Goal: Task Accomplishment & Management: Use online tool/utility

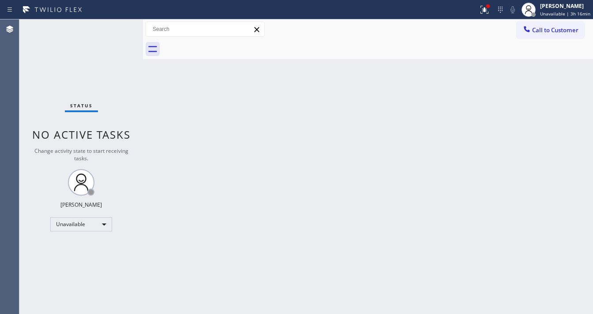
click at [256, 7] on div at bounding box center [239, 10] width 471 height 14
click at [81, 224] on div "Unavailable" at bounding box center [81, 224] width 62 height 14
click at [71, 248] on li "Available" at bounding box center [81, 246] width 60 height 11
click at [108, 116] on div "Status No active tasks Change activity state to start receiving tasks. Michael …" at bounding box center [81, 166] width 124 height 294
click at [475, 11] on div at bounding box center [239, 10] width 471 height 14
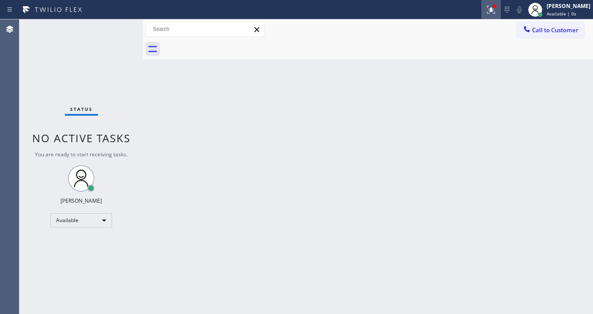
click at [496, 14] on icon at bounding box center [491, 9] width 11 height 11
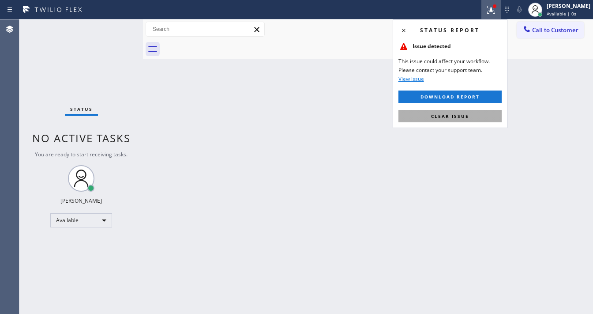
click at [461, 111] on button "Clear issue" at bounding box center [449, 116] width 103 height 12
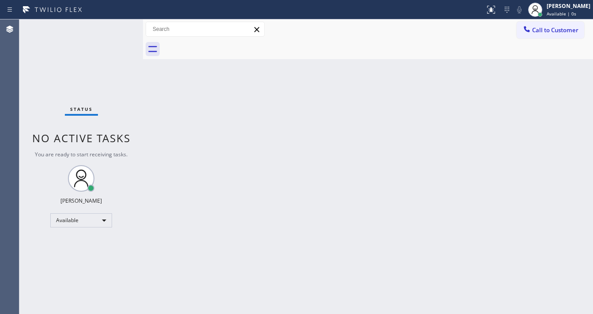
click at [318, 139] on div "Back to Dashboard Change Sender ID Customers Technicians Select a contact Outbo…" at bounding box center [368, 166] width 450 height 294
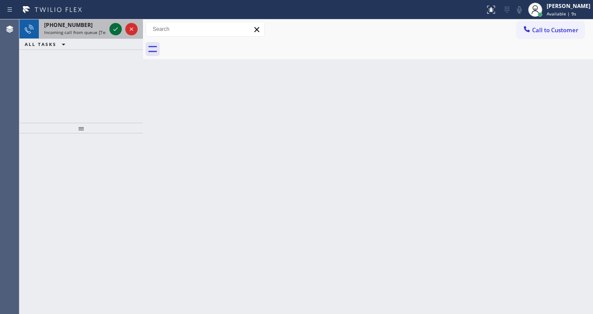
click at [115, 26] on icon at bounding box center [115, 29] width 11 height 11
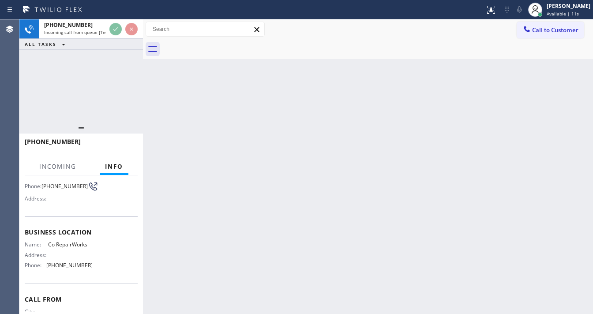
scroll to position [71, 0]
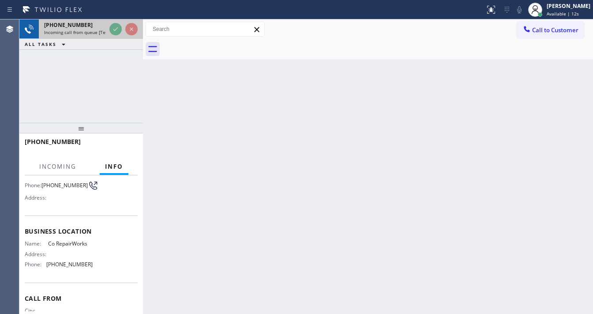
click at [109, 31] on div at bounding box center [124, 28] width 32 height 19
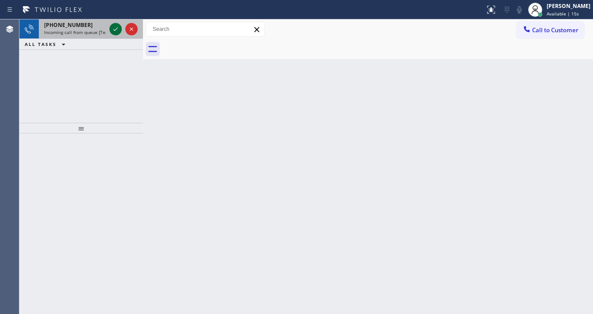
click at [113, 28] on icon at bounding box center [115, 29] width 11 height 11
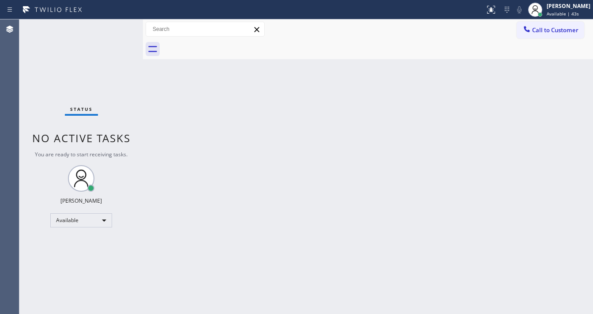
click at [540, 114] on div "Back to Dashboard Change Sender ID Customers Technicians Select a contact Outbo…" at bounding box center [368, 166] width 450 height 294
click at [569, 17] on div "Michael Javier Available | 43s" at bounding box center [559, 9] width 68 height 19
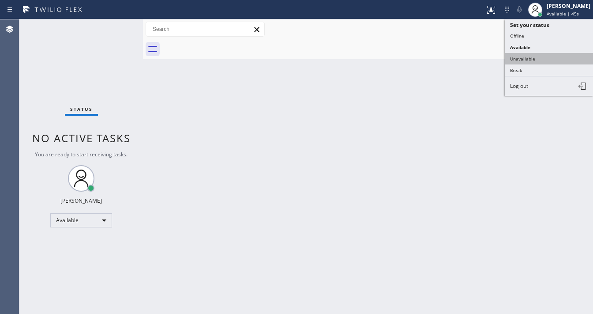
click at [528, 56] on button "Unavailable" at bounding box center [549, 58] width 88 height 11
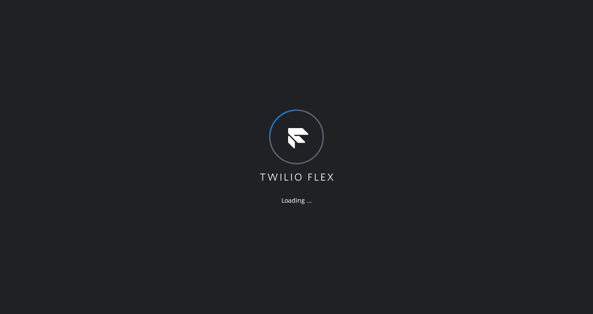
click at [129, 61] on div "Loading ..." at bounding box center [296, 157] width 593 height 314
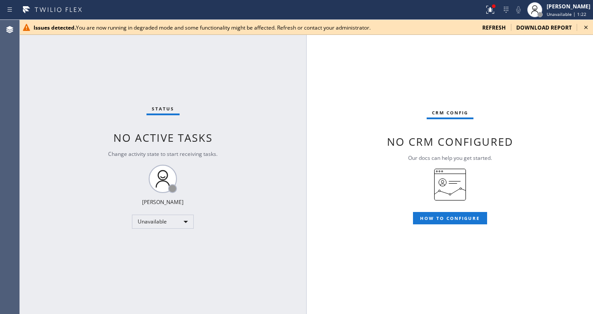
click at [498, 28] on span "refresh" at bounding box center [493, 28] width 23 height 8
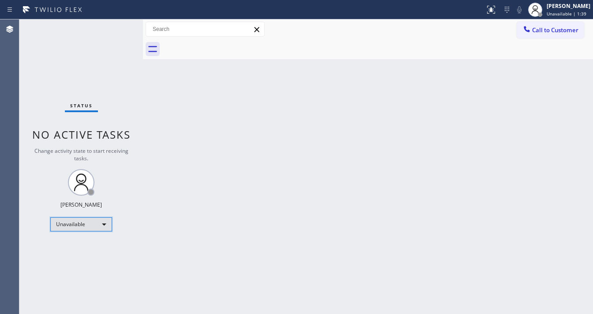
click at [90, 224] on div "Unavailable" at bounding box center [81, 224] width 62 height 14
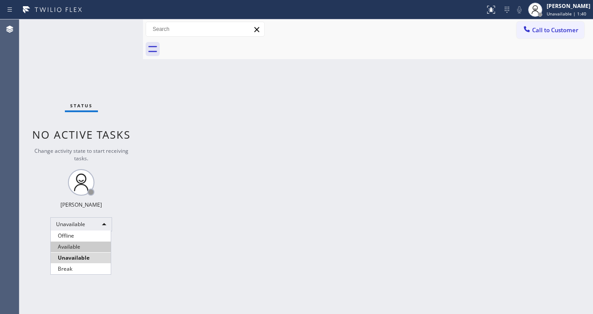
click at [79, 241] on li "Available" at bounding box center [81, 246] width 60 height 11
click at [143, 240] on div at bounding box center [143, 166] width 0 height 294
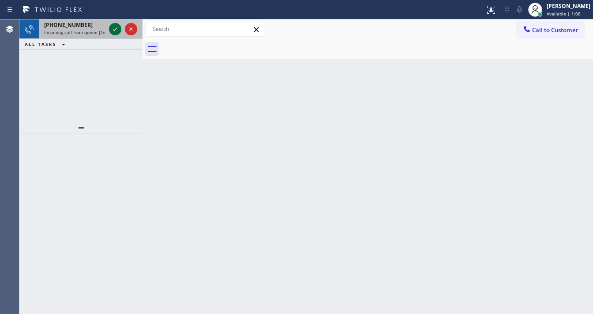
click at [111, 30] on icon at bounding box center [115, 29] width 11 height 11
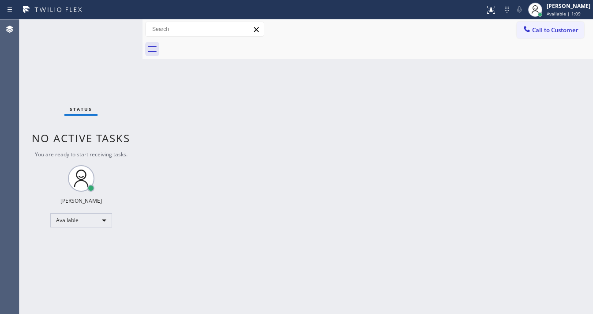
click at [114, 30] on div "Status No active tasks You are ready to start receiving tasks. [PERSON_NAME]" at bounding box center [80, 166] width 123 height 294
click at [495, 9] on icon at bounding box center [491, 9] width 11 height 11
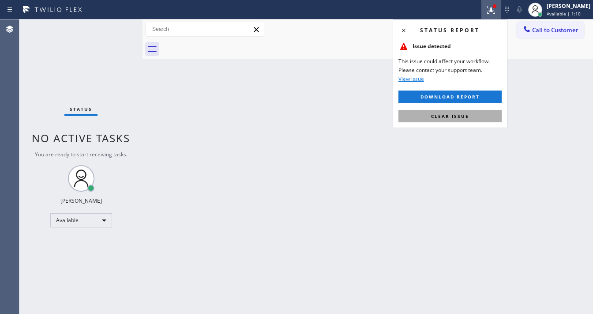
click at [449, 120] on button "Clear issue" at bounding box center [449, 116] width 103 height 12
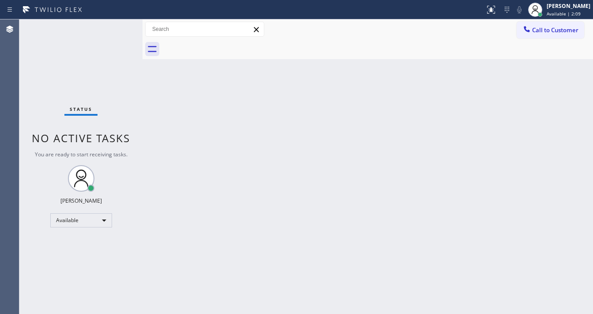
click at [434, 47] on div at bounding box center [377, 49] width 431 height 20
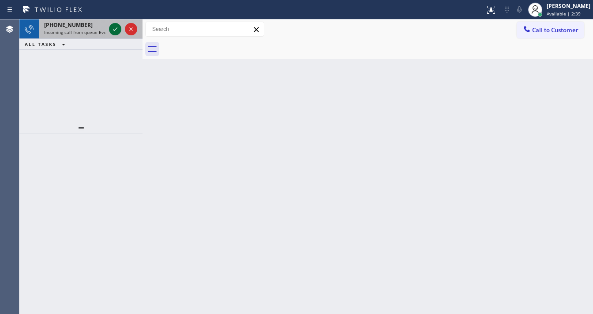
click at [111, 28] on icon at bounding box center [115, 29] width 11 height 11
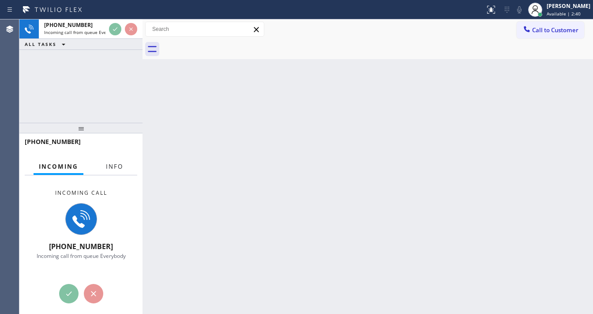
click at [116, 169] on span "Info" at bounding box center [114, 166] width 17 height 8
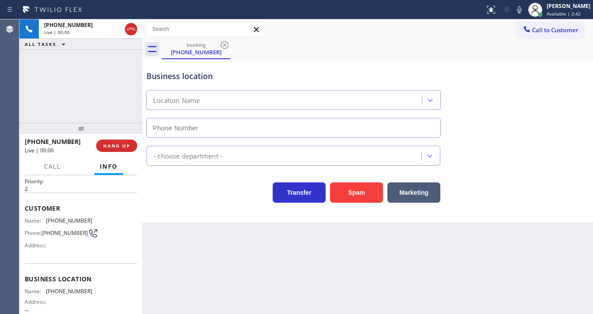
scroll to position [35, 0]
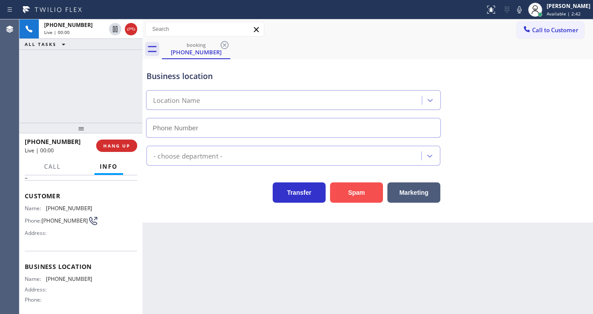
click at [355, 188] on button "Spam" at bounding box center [356, 192] width 53 height 20
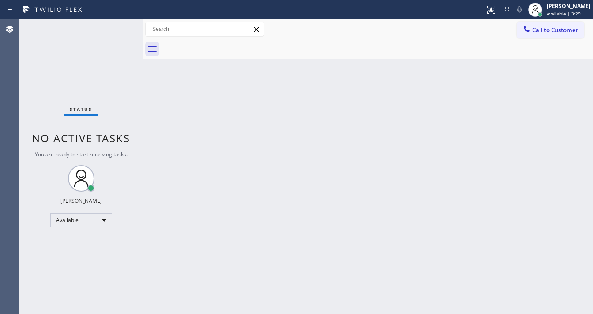
click at [555, 132] on div "Back to Dashboard Change Sender ID Customers Technicians Select a contact Outbo…" at bounding box center [368, 166] width 450 height 294
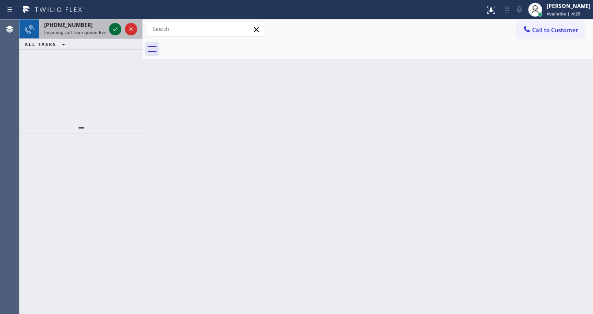
click at [113, 27] on icon at bounding box center [115, 29] width 11 height 11
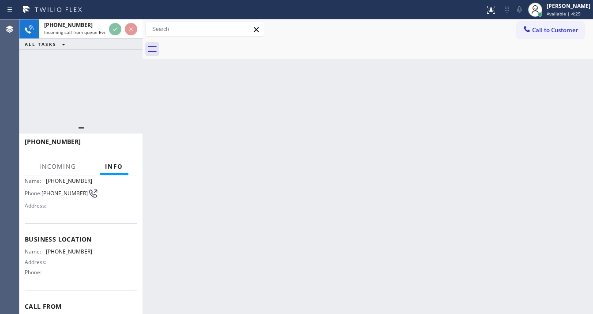
scroll to position [71, 0]
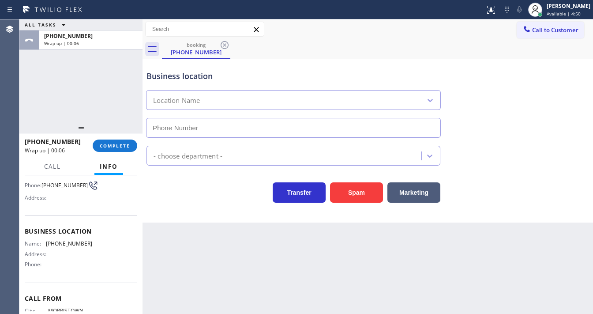
click at [23, 82] on div "ALL TASKS ALL TASKS ACTIVE TASKS TASKS IN WRAP UP [PHONE_NUMBER] Wrap up | 00:06" at bounding box center [80, 70] width 123 height 103
click at [105, 142] on button "COMPLETE" at bounding box center [115, 145] width 45 height 12
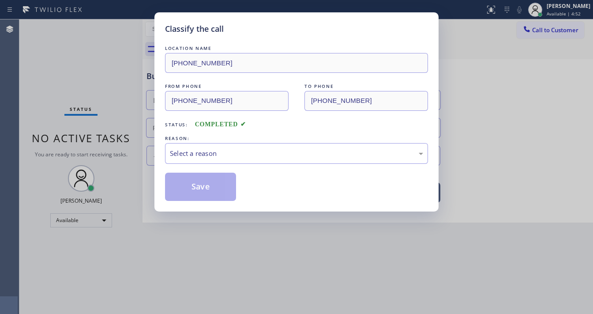
click at [190, 154] on div "Select a reason" at bounding box center [296, 153] width 253 height 10
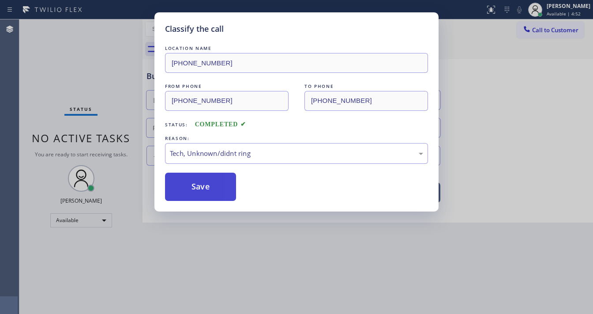
click at [206, 185] on button "Save" at bounding box center [200, 187] width 71 height 28
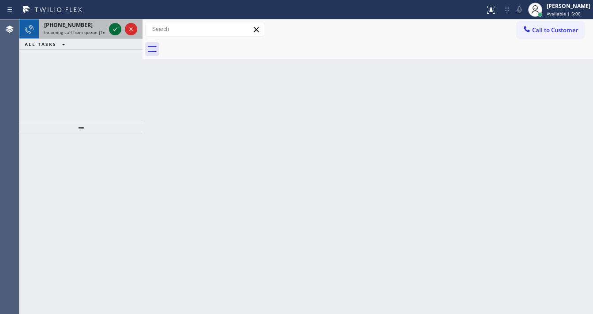
click at [111, 28] on icon at bounding box center [115, 29] width 11 height 11
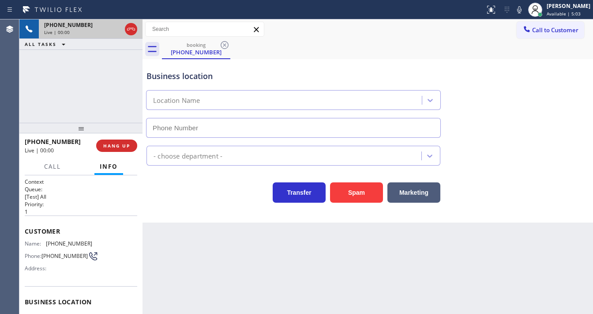
type input "[PHONE_NUMBER]"
click at [32, 97] on div "[PHONE_NUMBER] Live | 00:00 ALL TASKS ALL TASKS ACTIVE TASKS TASKS IN WRAP UP" at bounding box center [80, 70] width 123 height 103
click at [17, 99] on div "Agent Desktop" at bounding box center [9, 166] width 19 height 294
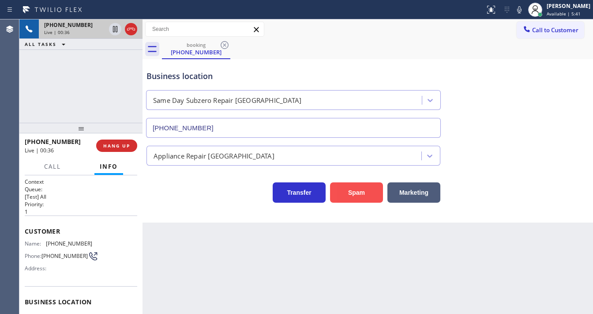
click at [350, 186] on button "Spam" at bounding box center [356, 192] width 53 height 20
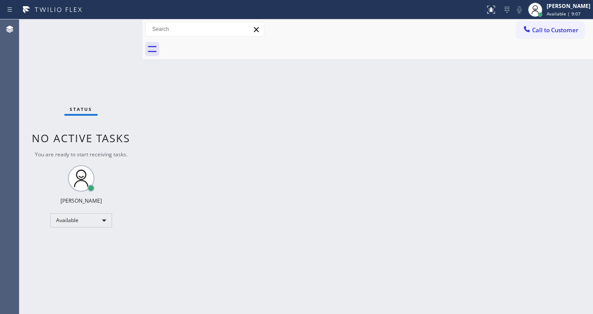
click at [302, 41] on div at bounding box center [377, 49] width 431 height 20
click at [0, 153] on div "Agent Desktop" at bounding box center [9, 166] width 19 height 294
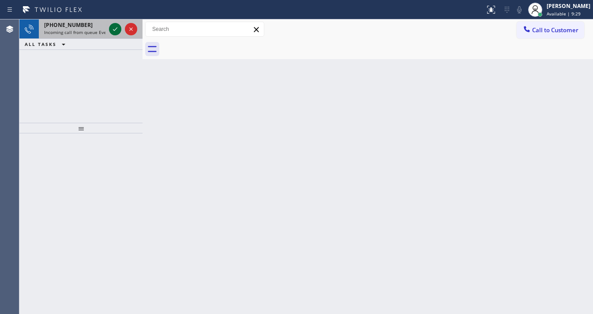
click at [113, 31] on icon at bounding box center [115, 29] width 11 height 11
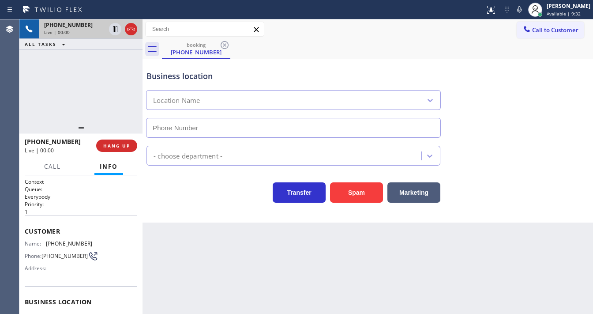
click at [23, 99] on div "[PHONE_NUMBER] Live | 00:00 ALL TASKS ALL TASKS ACTIVE TASKS TASKS IN WRAP UP" at bounding box center [80, 70] width 123 height 103
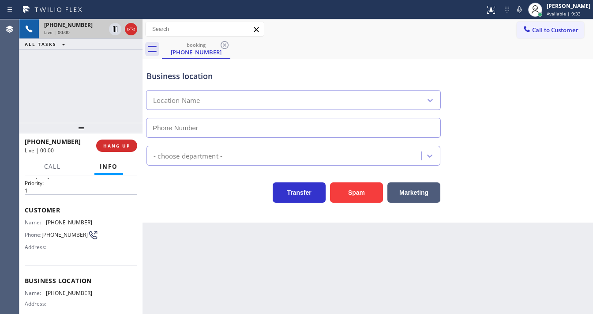
scroll to position [71, 0]
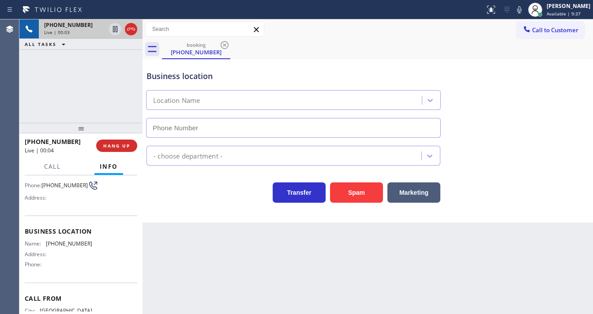
click at [27, 89] on div "[PHONE_NUMBER] Live | 00:03 ALL TASKS ALL TASKS ACTIVE TASKS TASKS IN WRAP UP" at bounding box center [80, 70] width 123 height 103
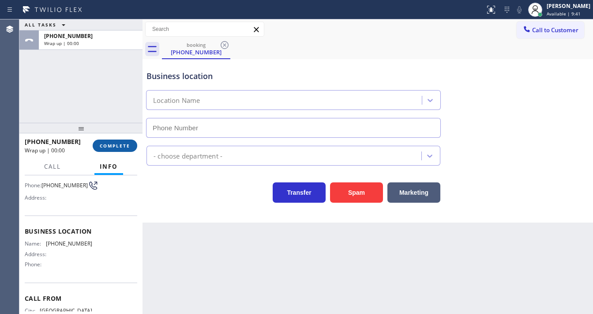
click at [127, 147] on span "COMPLETE" at bounding box center [115, 146] width 30 height 6
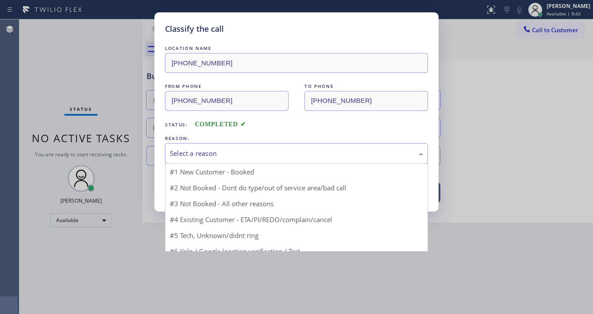
click at [211, 148] on div "Select a reason" at bounding box center [296, 153] width 253 height 10
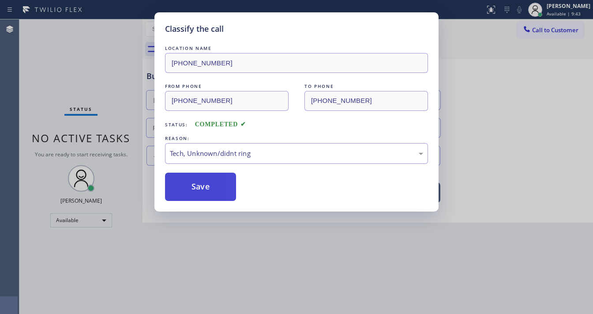
click at [206, 182] on button "Save" at bounding box center [200, 187] width 71 height 28
drag, startPoint x: 206, startPoint y: 182, endPoint x: 223, endPoint y: 287, distance: 105.8
click at [206, 182] on button "Save" at bounding box center [200, 187] width 71 height 28
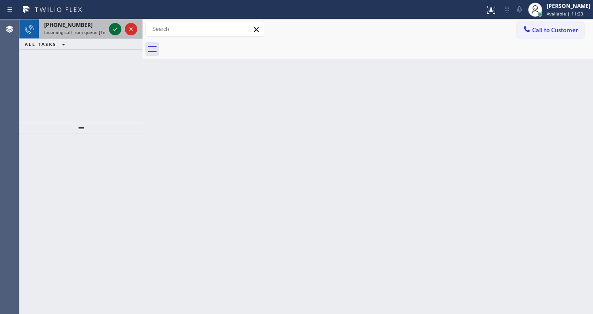
click at [112, 26] on icon at bounding box center [115, 29] width 11 height 11
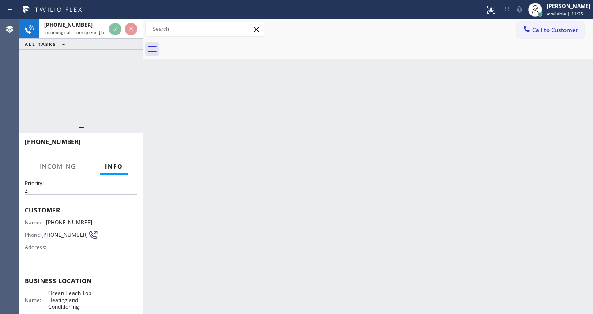
scroll to position [71, 0]
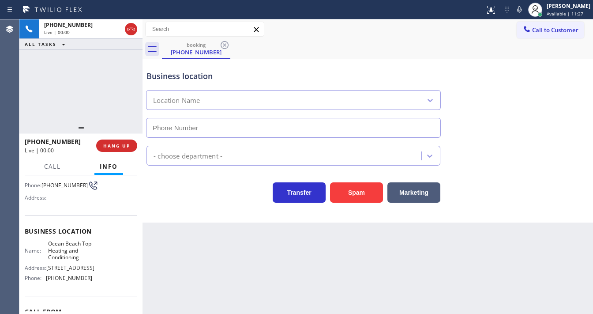
type input "[PHONE_NUMBER]"
click at [109, 71] on div "[PHONE_NUMBER] Live | 00:01 ALL TASKS ALL TASKS ACTIVE TASKS TASKS IN WRAP UP" at bounding box center [80, 70] width 123 height 103
click at [64, 90] on div "[PHONE_NUMBER] Live | 01:27 ALL TASKS ALL TASKS ACTIVE TASKS TASKS IN WRAP UP" at bounding box center [80, 70] width 123 height 103
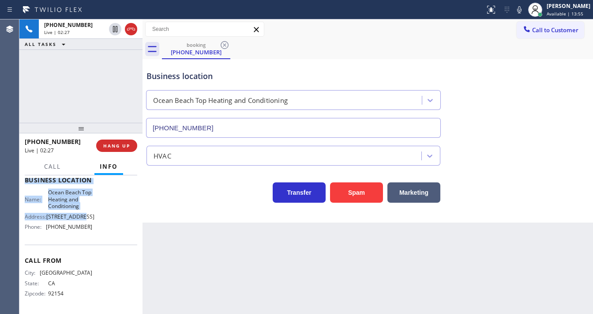
scroll to position [123, 0]
drag, startPoint x: 45, startPoint y: 214, endPoint x: 101, endPoint y: 229, distance: 57.6
click at [101, 229] on div "Context Queue: [Test] All Priority: 2 Customer Name: [PHONE_NUMBER] Phone: [PHO…" at bounding box center [80, 244] width 123 height 139
copy div "Customer Name: [PHONE_NUMBER] Phone: [PHONE_NUMBER] Address: Business location …"
click at [73, 71] on div "[PHONE_NUMBER] Live | 02:28 ALL TASKS ALL TASKS ACTIVE TASKS TASKS IN WRAP UP" at bounding box center [80, 70] width 123 height 103
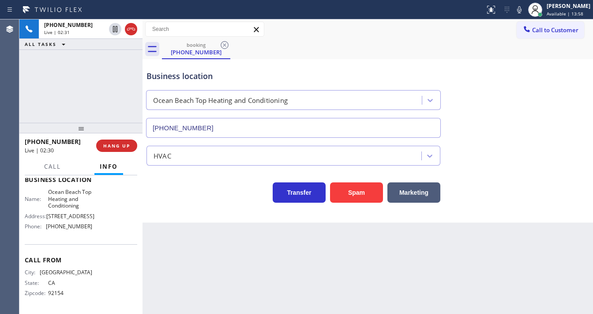
click at [89, 89] on div "[PHONE_NUMBER] Live | 02:31 ALL TASKS ALL TASKS ACTIVE TASKS TASKS IN WRAP UP" at bounding box center [80, 70] width 123 height 103
drag, startPoint x: 401, startPoint y: 38, endPoint x: 347, endPoint y: 38, distance: 53.8
click at [401, 38] on div "Call to Customer Outbound call Location Search location Your caller id phone nu…" at bounding box center [368, 29] width 450 height 20
click at [522, 11] on icon at bounding box center [519, 9] width 11 height 11
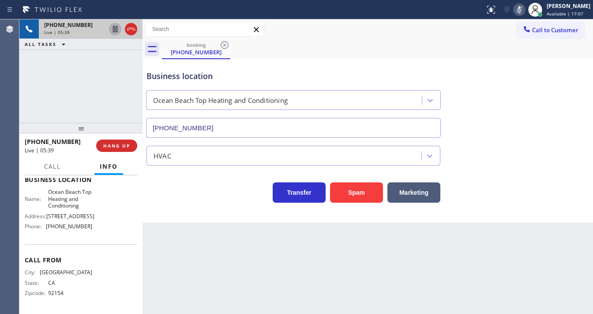
click at [115, 30] on icon at bounding box center [115, 29] width 11 height 11
click at [432, 29] on div "Call to Customer Outbound call Location Search location Your caller id phone nu…" at bounding box center [368, 29] width 450 height 15
click at [315, 44] on div "booking [PHONE_NUMBER]" at bounding box center [377, 49] width 431 height 20
drag, startPoint x: 15, startPoint y: 70, endPoint x: 109, endPoint y: 61, distance: 95.2
click at [27, 70] on div "Agent Desktop Classify the call LOCATION NAME [PHONE_NUMBER] FROM PHONE [PHONE_…" at bounding box center [296, 166] width 593 height 294
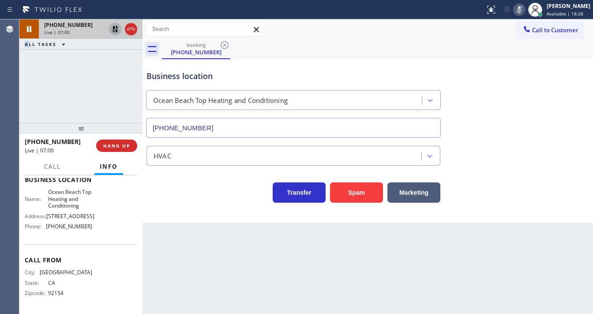
click at [116, 30] on icon at bounding box center [115, 29] width 6 height 6
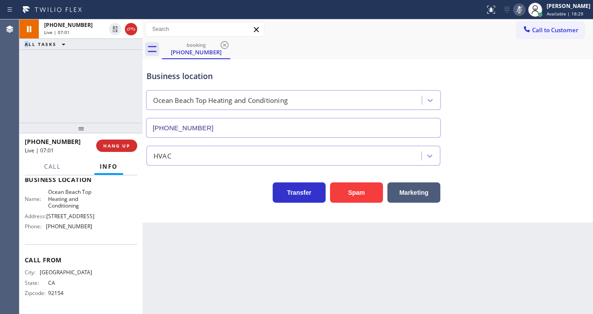
click at [521, 8] on icon at bounding box center [519, 9] width 4 height 7
click at [100, 82] on div "[PHONE_NUMBER] Live | 07:02 ALL TASKS ALL TASKS ACTIVE TASKS TASKS IN WRAP UP" at bounding box center [80, 70] width 123 height 103
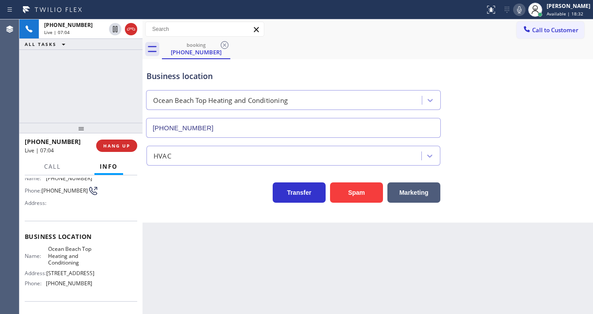
scroll to position [0, 0]
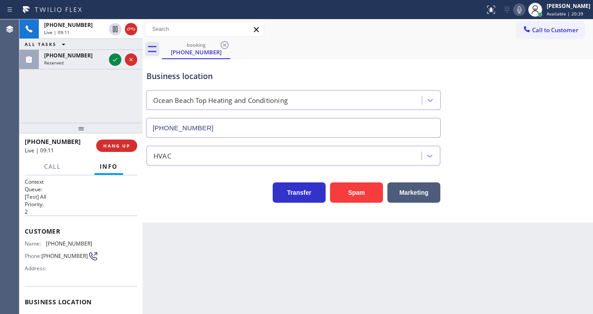
click at [28, 113] on div "[PHONE_NUMBER] Live | 09:11 ALL TASKS ALL TASKS ACTIVE TASKS TASKS IN WRAP UP […" at bounding box center [80, 70] width 123 height 103
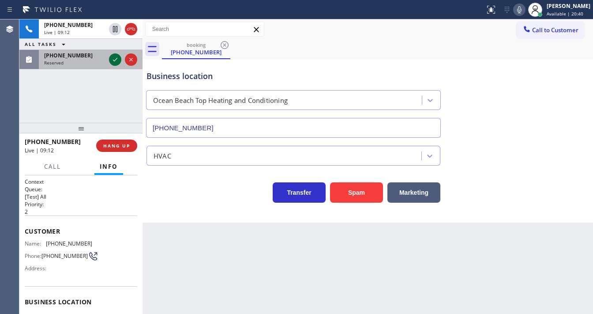
click at [113, 61] on icon at bounding box center [115, 59] width 11 height 11
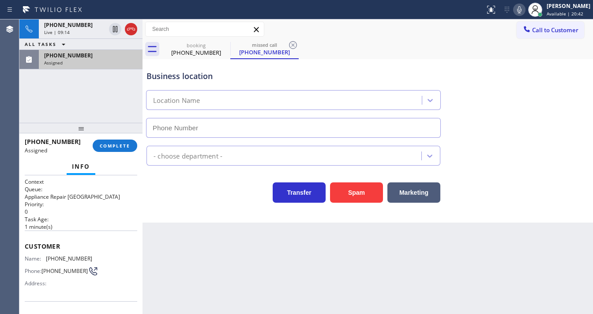
type input "[PHONE_NUMBER]"
click at [356, 29] on div "Call to Customer Outbound call Location Search location Your caller id phone nu…" at bounding box center [368, 29] width 450 height 15
click at [524, 7] on icon at bounding box center [519, 9] width 11 height 11
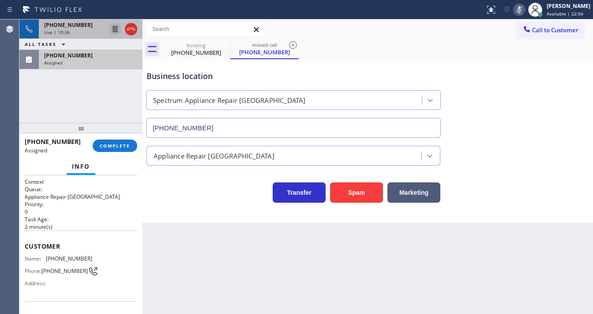
click at [113, 31] on icon at bounding box center [115, 29] width 4 height 6
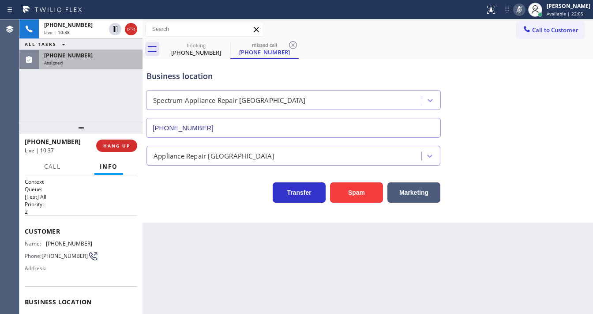
click at [87, 62] on div "Assigned" at bounding box center [90, 63] width 93 height 6
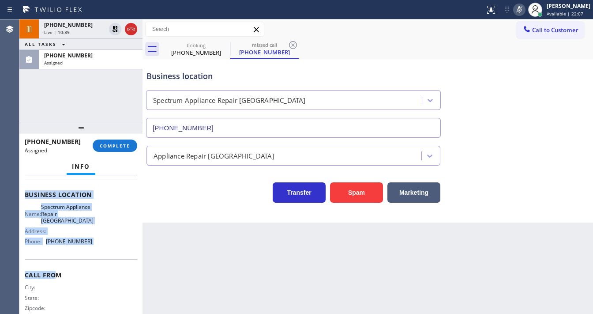
scroll to position [137, 0]
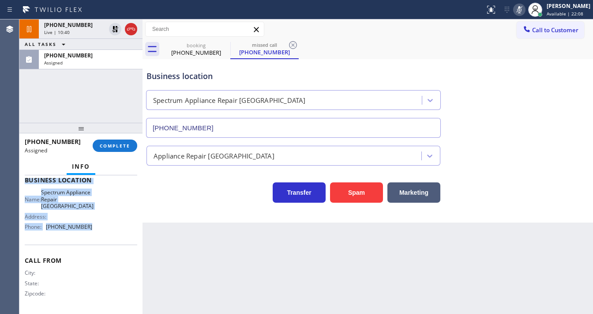
copy div "Customer Name: [PHONE_NUMBER] Phone: [PHONE_NUMBER] Address: Business location …"
drag, startPoint x: 25, startPoint y: 243, endPoint x: 97, endPoint y: 223, distance: 75.1
click at [97, 223] on div "Context Queue: Appliance Repair High End Priority: 0 Task Age: [DEMOGRAPHIC_DAT…" at bounding box center [81, 176] width 113 height 270
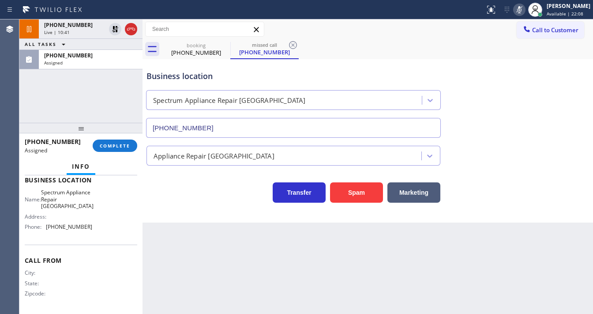
drag, startPoint x: 81, startPoint y: 111, endPoint x: 118, endPoint y: 133, distance: 42.9
click at [84, 113] on div "[PHONE_NUMBER] Live | 10:41 ALL TASKS ALL TASKS ACTIVE TASKS TASKS IN WRAP UP […" at bounding box center [80, 70] width 123 height 103
click at [124, 145] on span "COMPLETE" at bounding box center [115, 146] width 30 height 6
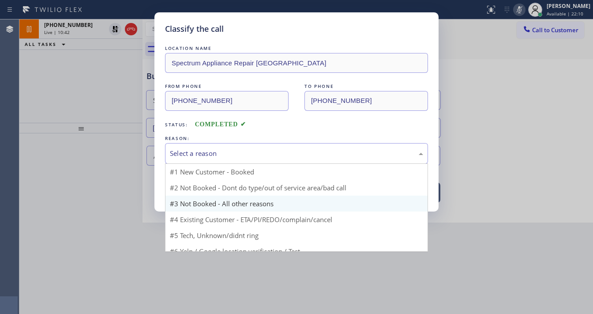
drag, startPoint x: 202, startPoint y: 150, endPoint x: 208, endPoint y: 193, distance: 43.2
click at [202, 150] on div "Select a reason" at bounding box center [296, 153] width 253 height 10
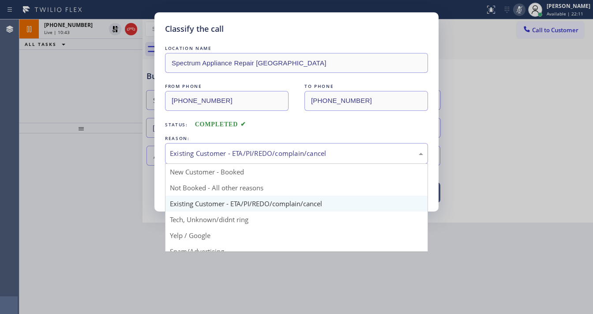
click at [216, 150] on div "Existing Customer - ETA/PI/REDO/complain/cancel" at bounding box center [296, 153] width 253 height 10
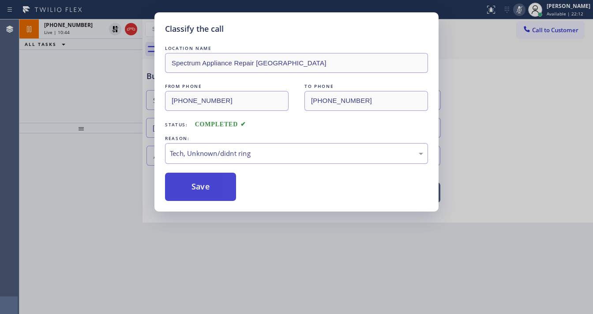
click at [206, 195] on button "Save" at bounding box center [200, 187] width 71 height 28
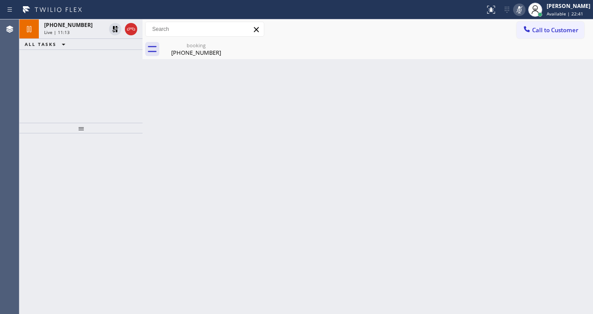
drag, startPoint x: 22, startPoint y: 113, endPoint x: 86, endPoint y: 95, distance: 66.9
click at [22, 113] on div "[PHONE_NUMBER] Live | 11:13 ALL TASKS ALL TASKS ACTIVE TASKS TASKS IN WRAP UP" at bounding box center [80, 70] width 123 height 103
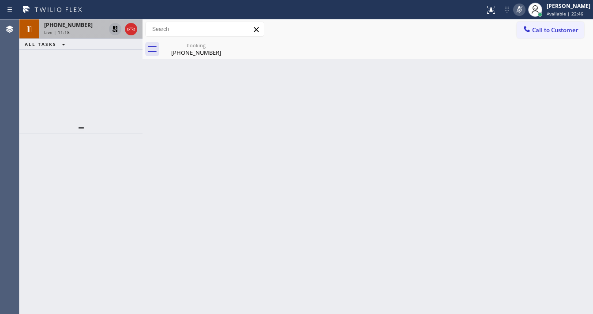
click at [113, 29] on icon at bounding box center [115, 29] width 11 height 11
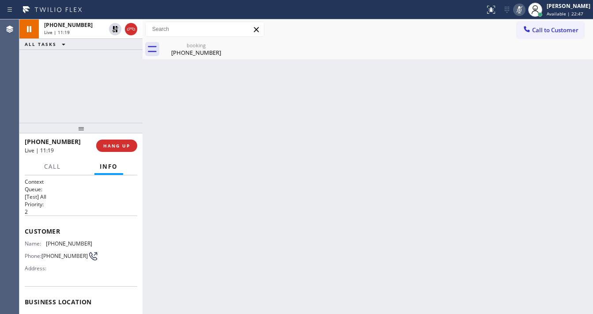
click at [523, 9] on icon at bounding box center [519, 9] width 11 height 11
click at [442, 89] on div "Back to Dashboard Change Sender ID Customers Technicians Select a contact Outbo…" at bounding box center [368, 166] width 450 height 294
drag, startPoint x: 303, startPoint y: 30, endPoint x: 306, endPoint y: 7, distance: 23.6
click at [303, 28] on div "Call to Customer Outbound call Location Search location Your caller id phone nu…" at bounding box center [368, 29] width 450 height 15
click at [97, 101] on div "[PHONE_NUMBER] Live | 15:36 ALL TASKS ALL TASKS ACTIVE TASKS TASKS IN WRAP UP" at bounding box center [80, 70] width 123 height 103
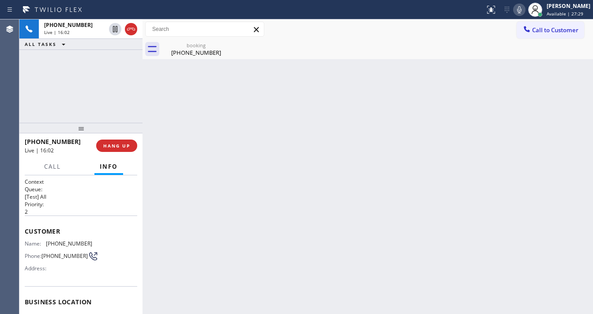
click at [80, 101] on div "[PHONE_NUMBER] Live | 16:02 ALL TASKS ALL TASKS ACTIVE TASKS TASKS IN WRAP UP" at bounding box center [80, 70] width 123 height 103
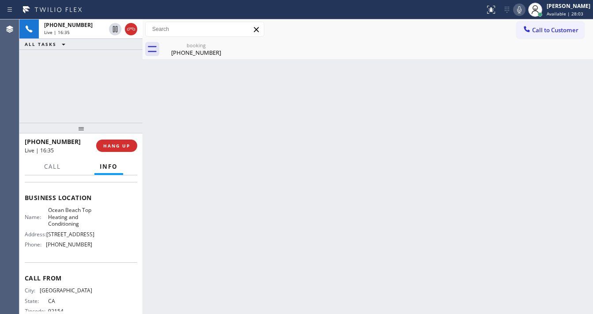
scroll to position [106, 0]
click at [98, 106] on div "[PHONE_NUMBER] Live | 16:54 ALL TASKS ALL TASKS ACTIVE TASKS TASKS IN WRAP UP" at bounding box center [80, 70] width 123 height 103
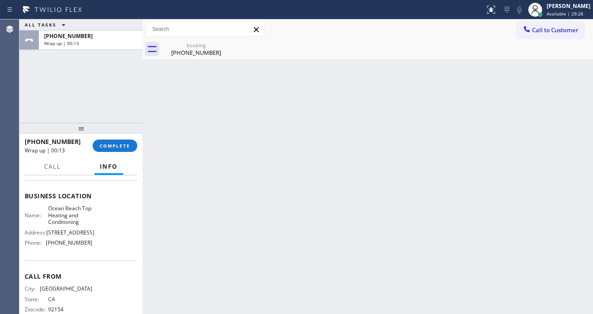
click at [101, 79] on div "ALL TASKS ALL TASKS ACTIVE TASKS TASKS IN WRAP UP [PHONE_NUMBER] Wrap up | 00:13" at bounding box center [80, 70] width 123 height 103
click at [108, 141] on button "COMPLETE" at bounding box center [115, 145] width 45 height 12
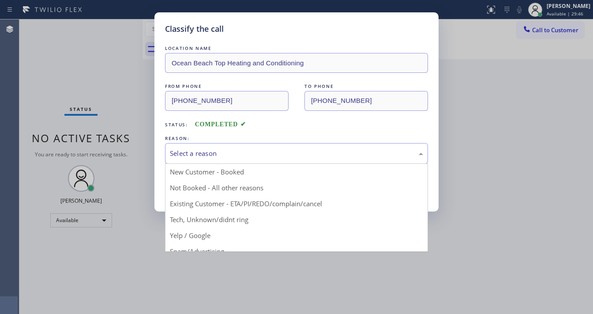
click at [203, 157] on div "Select a reason" at bounding box center [296, 153] width 253 height 10
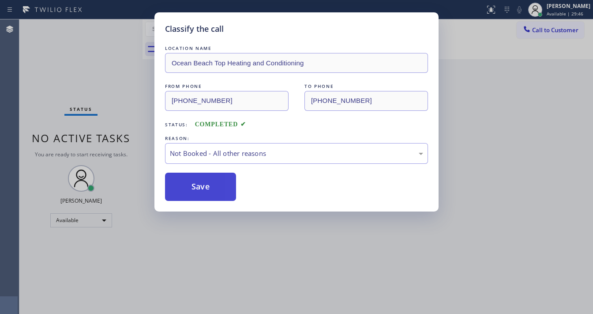
click at [182, 183] on button "Save" at bounding box center [200, 187] width 71 height 28
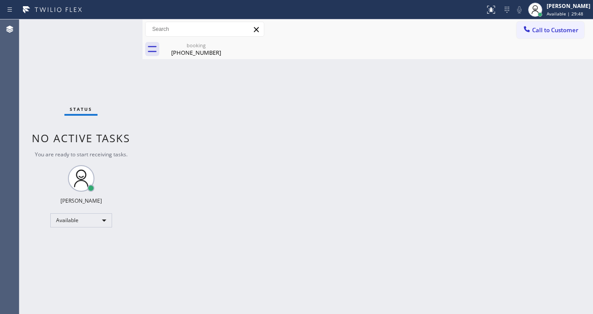
click at [120, 79] on div "Status No active tasks You are ready to start receiving tasks. [PERSON_NAME]" at bounding box center [80, 166] width 123 height 294
click at [71, 29] on div "Status No active tasks You are ready to start receiving tasks. [PERSON_NAME]" at bounding box center [80, 166] width 123 height 294
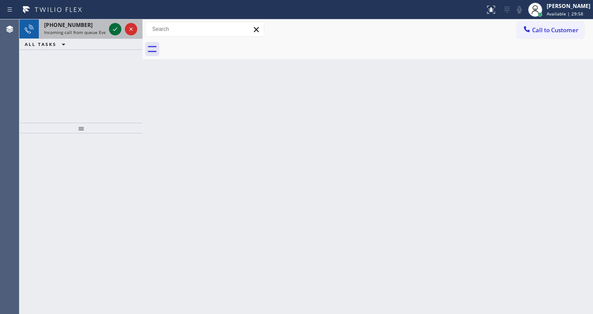
click at [114, 27] on icon at bounding box center [115, 29] width 11 height 11
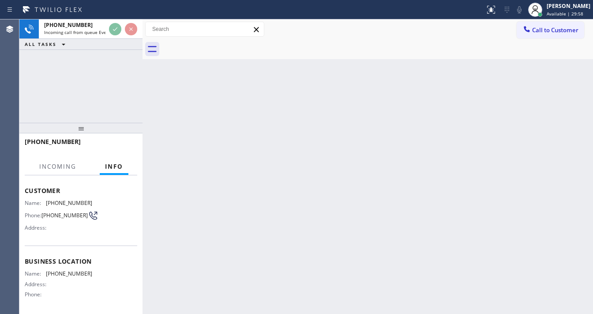
scroll to position [71, 0]
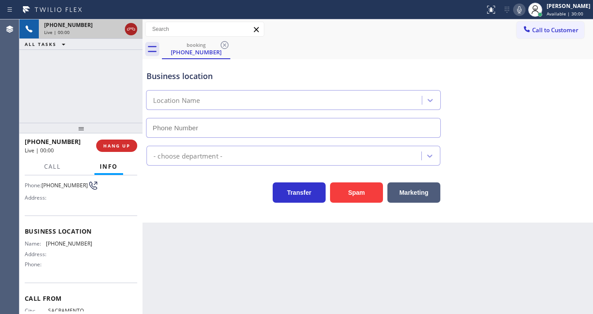
click at [130, 30] on icon at bounding box center [131, 29] width 11 height 11
click at [559, 8] on div "[PERSON_NAME]" at bounding box center [569, 6] width 44 height 8
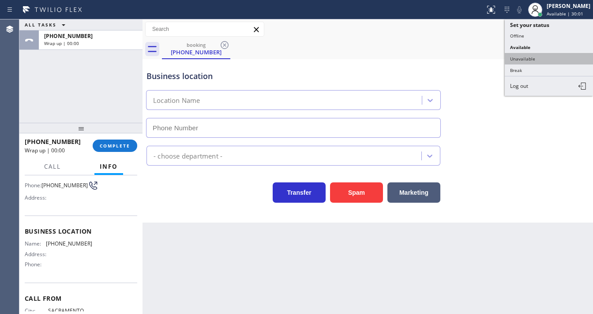
click at [527, 58] on button "Unavailable" at bounding box center [549, 58] width 88 height 11
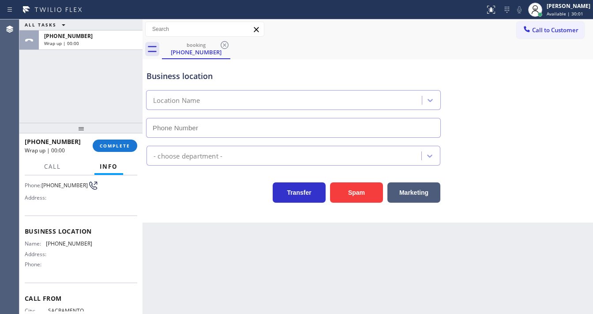
click at [99, 90] on div "ALL TASKS ALL TASKS ACTIVE TASKS TASKS IN WRAP UP [PHONE_NUMBER] Wrap up | 00:00" at bounding box center [80, 70] width 123 height 103
click at [24, 97] on div "ALL TASKS ALL TASKS ACTIVE TASKS TASKS IN WRAP UP [PHONE_NUMBER] Wrap up | 02:21" at bounding box center [80, 70] width 123 height 103
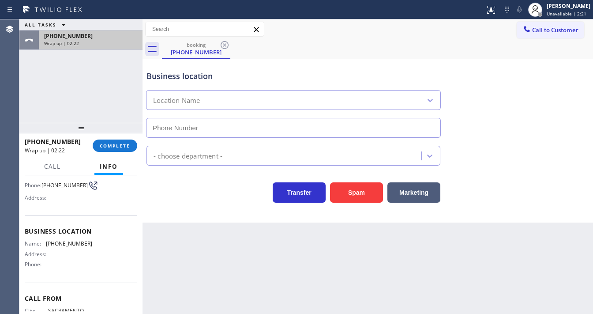
click at [75, 47] on div "[PHONE_NUMBER] Wrap up | 02:22" at bounding box center [89, 39] width 100 height 19
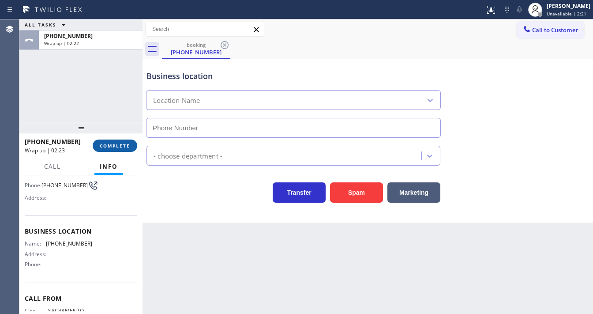
click at [127, 146] on span "COMPLETE" at bounding box center [115, 146] width 30 height 6
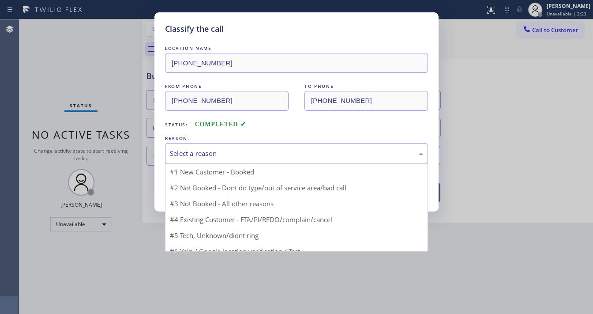
click at [198, 157] on div "Select a reason" at bounding box center [296, 153] width 253 height 10
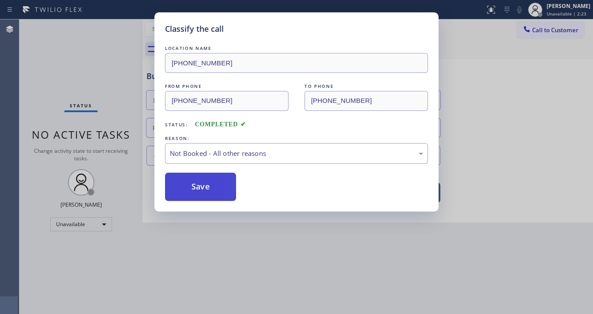
click at [198, 185] on button "Save" at bounding box center [200, 187] width 71 height 28
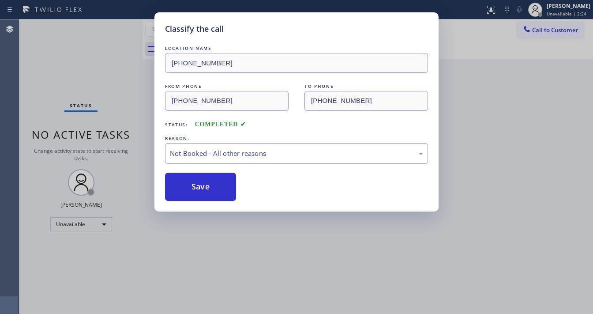
click at [79, 158] on div "Classify the call LOCATION NAME [PHONE_NUMBER] FROM PHONE [PHONE_NUMBER] TO PHO…" at bounding box center [296, 157] width 593 height 314
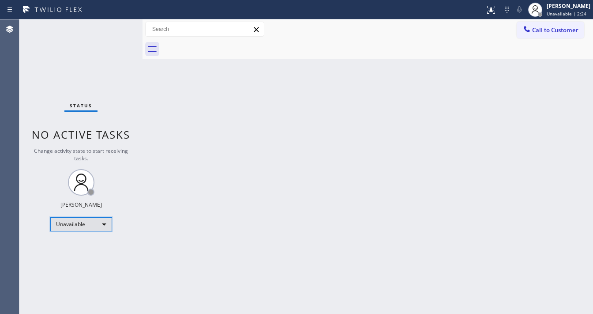
click at [81, 223] on div "Unavailable" at bounding box center [81, 224] width 62 height 14
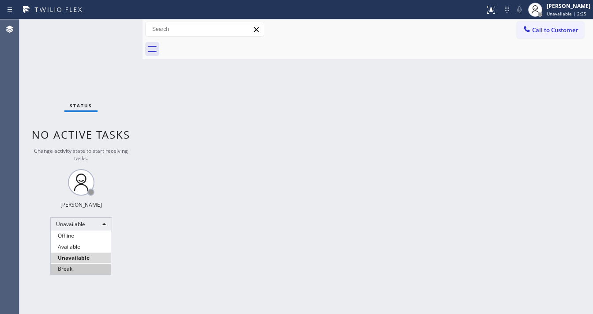
click at [72, 267] on li "Break" at bounding box center [81, 268] width 60 height 11
click at [183, 259] on div "Back to Dashboard Change Sender ID Customers Technicians Select a contact Outbo…" at bounding box center [368, 166] width 450 height 294
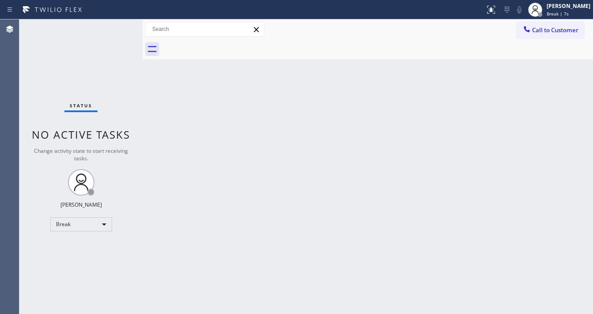
click at [2, 159] on div "Agent Desktop" at bounding box center [9, 166] width 19 height 294
click at [12, 186] on div "Agent Desktop" at bounding box center [9, 166] width 19 height 294
